Goal: Information Seeking & Learning: Learn about a topic

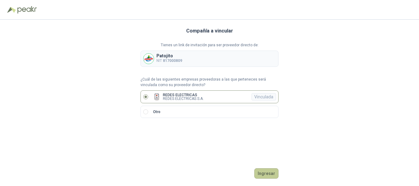
click at [270, 176] on button "Ingresar" at bounding box center [266, 173] width 24 height 10
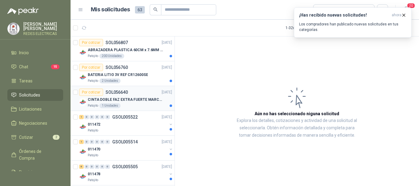
click at [127, 107] on div "Patojito 1 Unidades" at bounding box center [130, 105] width 84 height 5
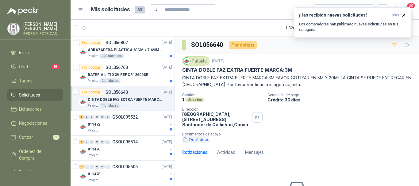
click at [189, 141] on button "Doc1.docx" at bounding box center [195, 139] width 27 height 6
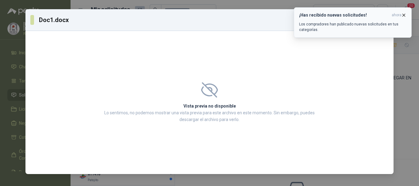
click at [402, 13] on icon "button" at bounding box center [403, 15] width 5 height 5
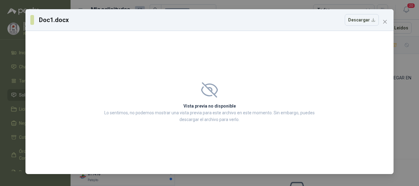
drag, startPoint x: 197, startPoint y: 116, endPoint x: 217, endPoint y: 101, distance: 24.9
click at [198, 114] on p "Lo sentimos, no podemos mostrar una vista previa para este archivo en este mome…" at bounding box center [209, 115] width 214 height 13
click at [370, 21] on button "Descargar" at bounding box center [362, 20] width 34 height 12
drag, startPoint x: 386, startPoint y: 21, endPoint x: 392, endPoint y: 9, distance: 13.7
click at [386, 21] on icon "close" at bounding box center [384, 21] width 5 height 5
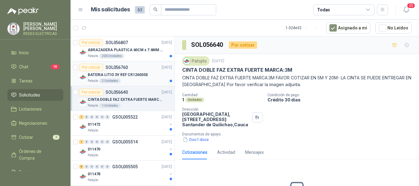
click at [132, 80] on div "Patojito 2 Unidades" at bounding box center [130, 81] width 84 height 5
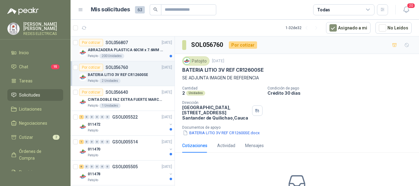
click at [132, 48] on p "ABRAZADERA PLASTICA 60CM x 7.6MM ANCHA" at bounding box center [126, 50] width 76 height 6
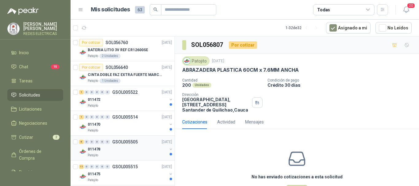
scroll to position [61, 0]
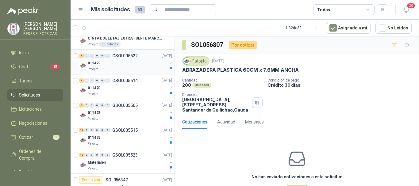
click at [130, 73] on div "1 0 0 0 0 0 GSOL005522 [DATE] 011472 Patojito" at bounding box center [123, 62] width 104 height 25
click at [126, 64] on div "011472" at bounding box center [127, 62] width 79 height 7
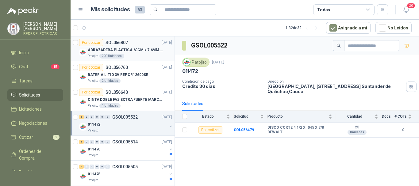
click at [131, 51] on p "ABRAZADERA PLASTICA 60CM x 7.6MM ANCHA" at bounding box center [126, 50] width 76 height 6
